Goal: Book appointment/travel/reservation

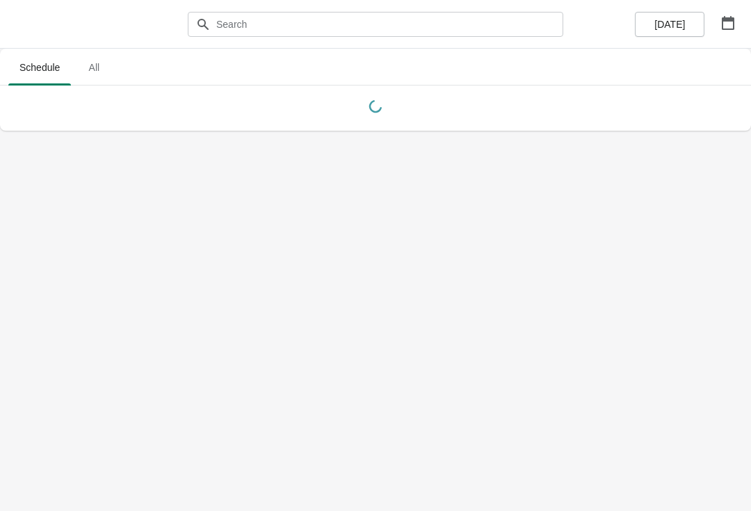
click at [726, 19] on icon "button" at bounding box center [728, 23] width 13 height 14
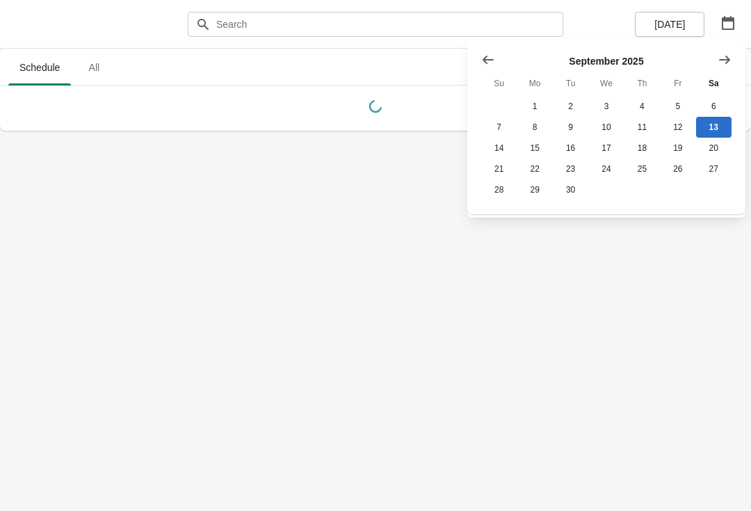
click at [732, 56] on button "Show next month, October 2025" at bounding box center [724, 59] width 25 height 25
click at [496, 189] on button "26" at bounding box center [498, 189] width 35 height 21
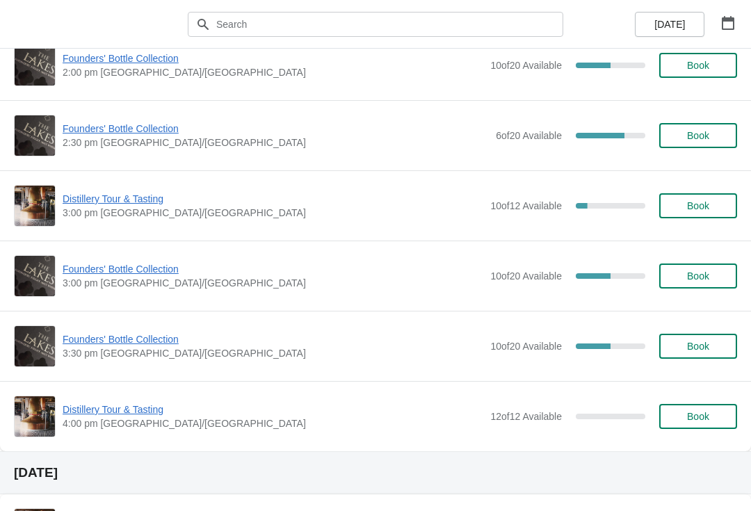
scroll to position [1013, 0]
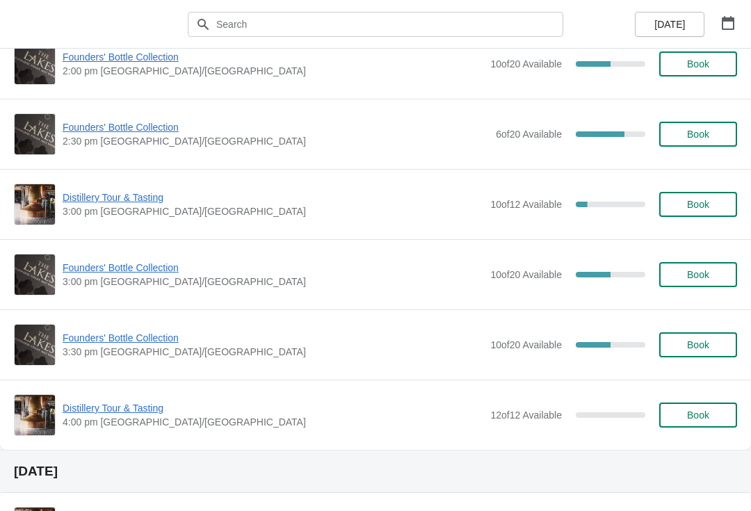
click at [694, 269] on span "Book" at bounding box center [698, 274] width 22 height 11
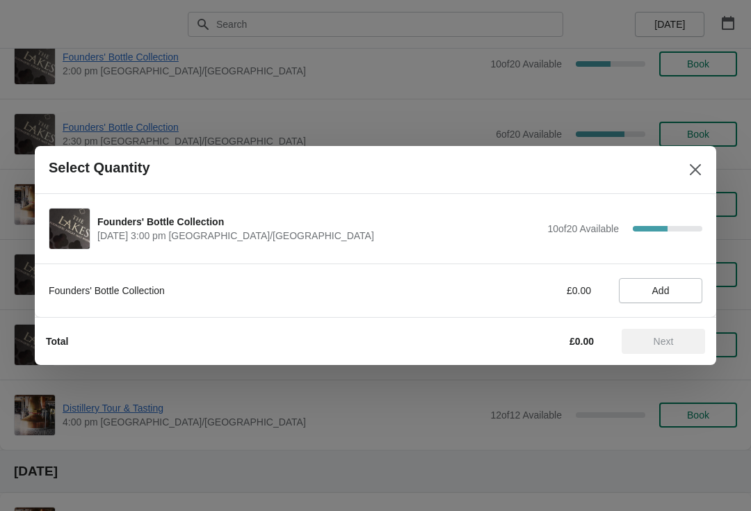
click at [662, 285] on span "Add" at bounding box center [661, 290] width 17 height 11
click at [659, 331] on button "Next" at bounding box center [663, 341] width 83 height 25
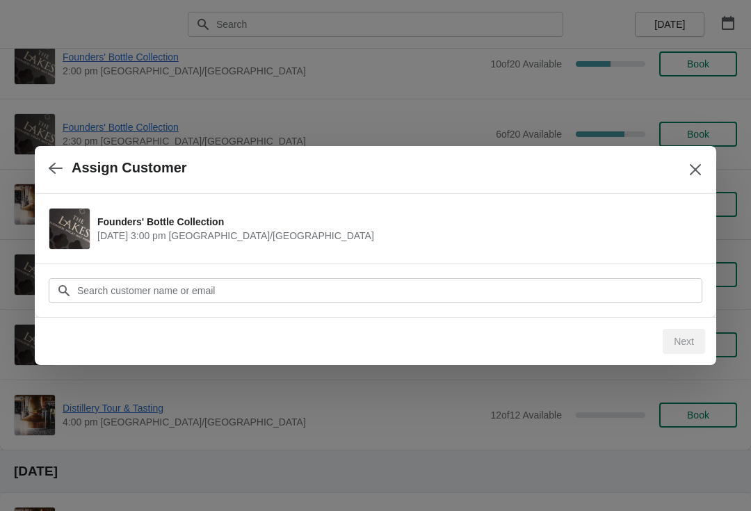
click at [49, 170] on icon "button" at bounding box center [56, 168] width 14 height 14
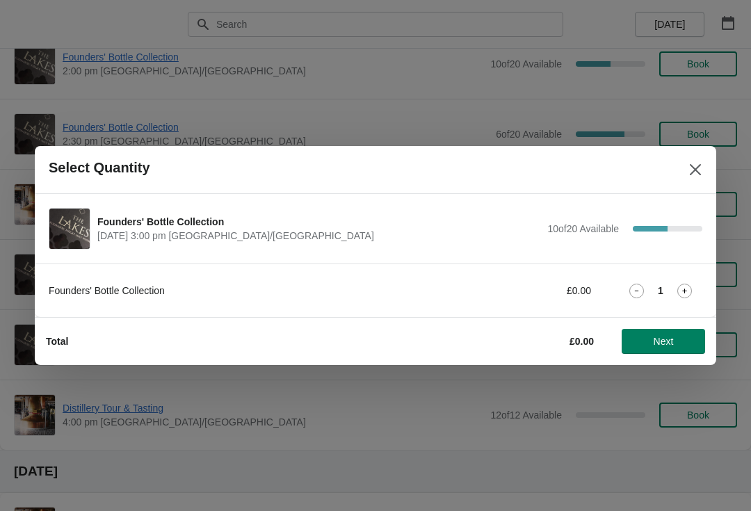
click at [698, 168] on icon "Close" at bounding box center [695, 169] width 11 height 11
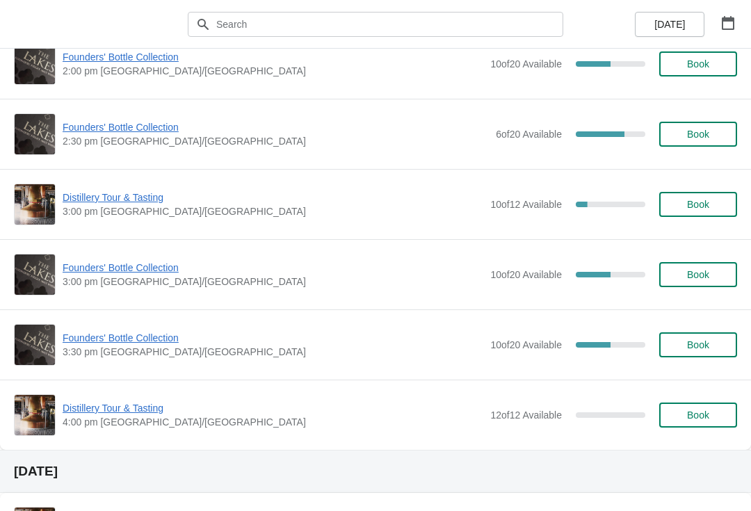
click at [694, 340] on span "Book" at bounding box center [698, 345] width 22 height 11
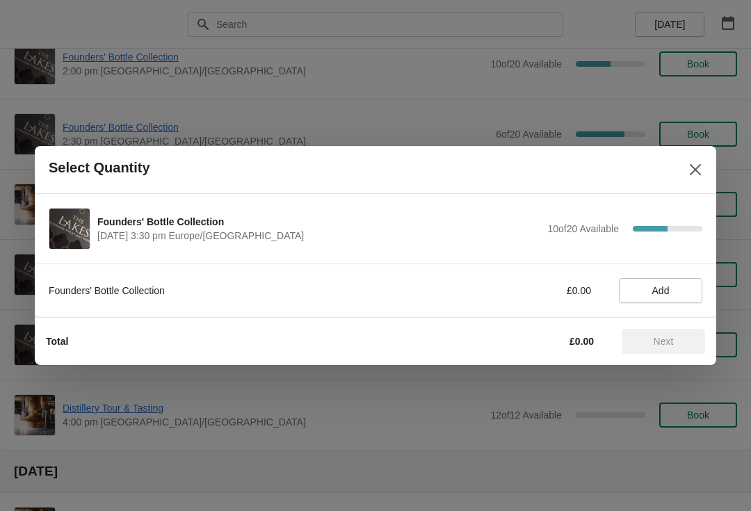
click at [664, 295] on span "Add" at bounding box center [661, 290] width 17 height 11
click at [674, 336] on span "Next" at bounding box center [664, 341] width 20 height 11
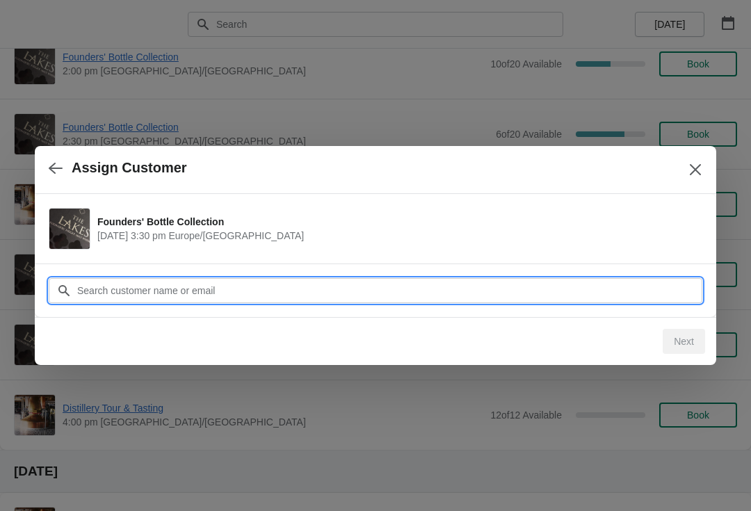
click at [378, 293] on input "Customer" at bounding box center [390, 290] width 626 height 25
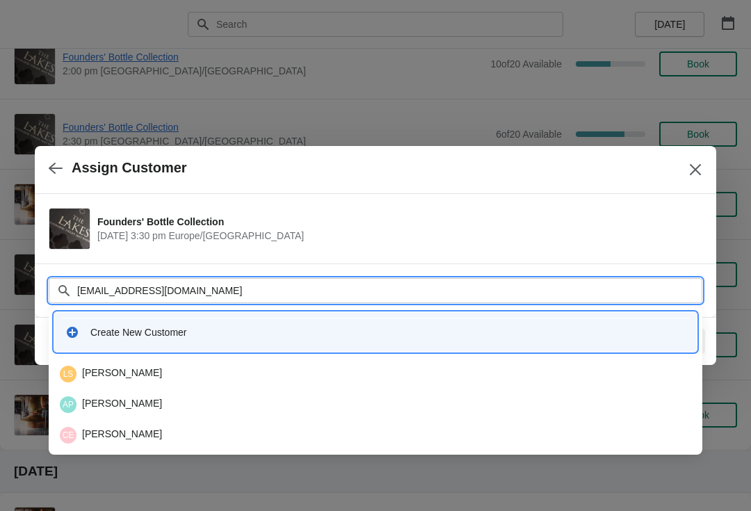
type input "[EMAIL_ADDRESS][DOMAIN_NAME]"
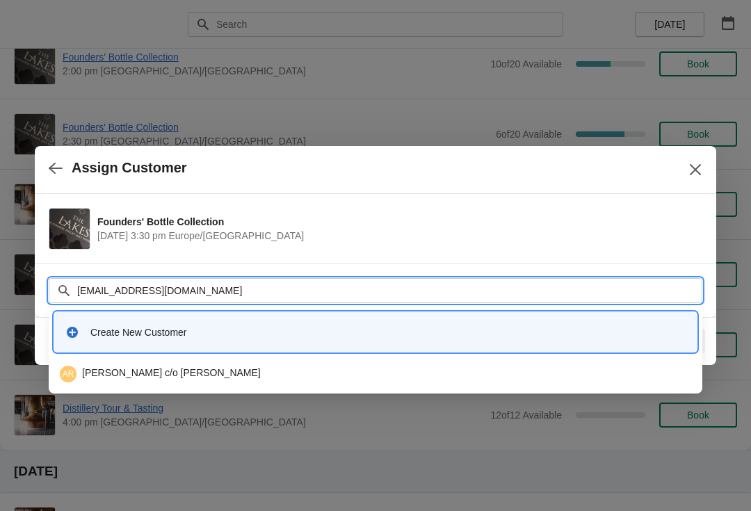
click at [176, 367] on div "AR [PERSON_NAME] c/o [PERSON_NAME]" at bounding box center [376, 374] width 632 height 17
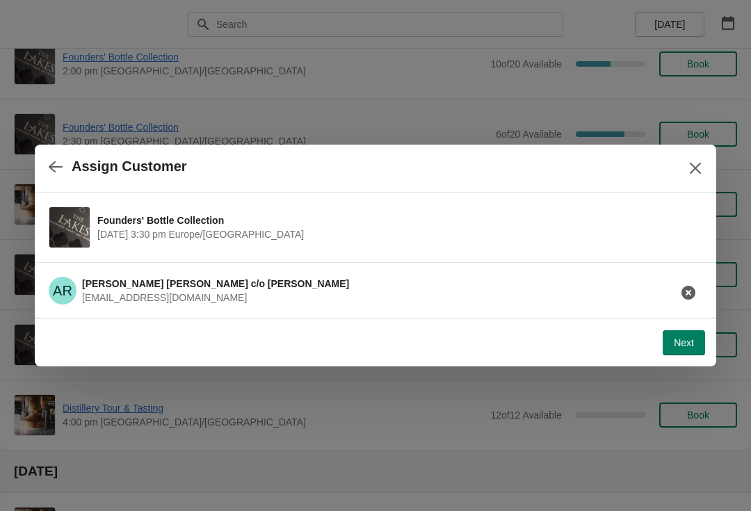
click at [676, 346] on span "Next" at bounding box center [684, 342] width 20 height 11
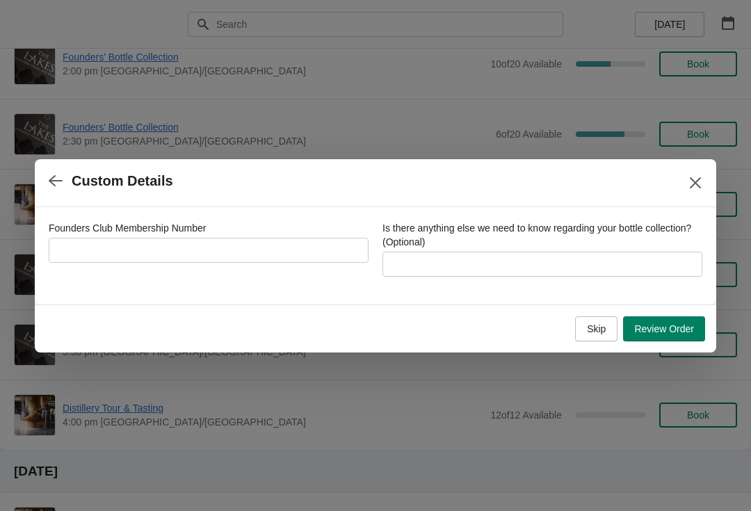
click at [249, 234] on div "Founders Club Membership Number" at bounding box center [209, 228] width 320 height 14
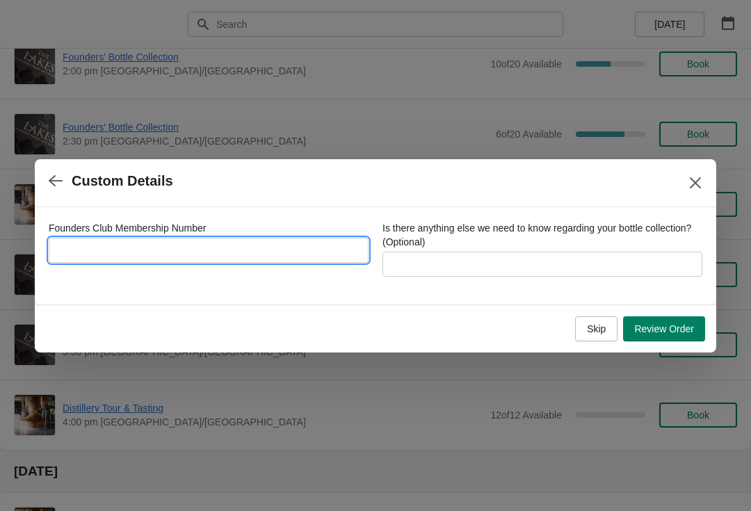
click at [223, 246] on input "Founders Club Membership Number" at bounding box center [209, 250] width 320 height 25
type input "32420"
